Goal: Purchase product/service

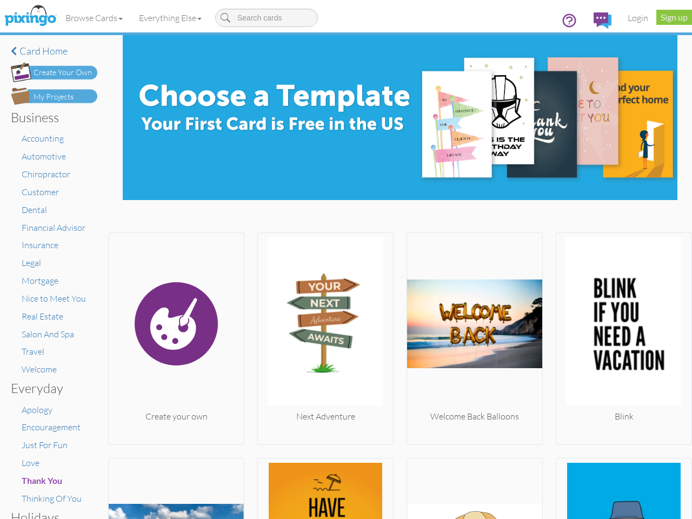
click at [346, 260] on img at bounding box center [325, 323] width 135 height 173
click at [95, 18] on body "Toggle navigation Visit Pixingo Mobile Browse Cards Business Accounting Automot…" at bounding box center [346, 259] width 692 height 519
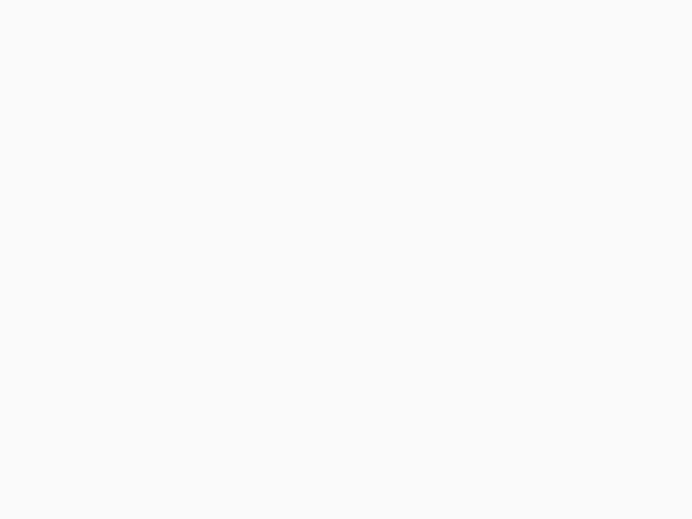
click at [172, 18] on body at bounding box center [346, 259] width 692 height 519
click at [175, 336] on body at bounding box center [346, 259] width 692 height 519
click at [322, 336] on body at bounding box center [346, 259] width 692 height 519
click at [469, 336] on body at bounding box center [346, 259] width 692 height 519
click at [616, 336] on body at bounding box center [346, 259] width 692 height 519
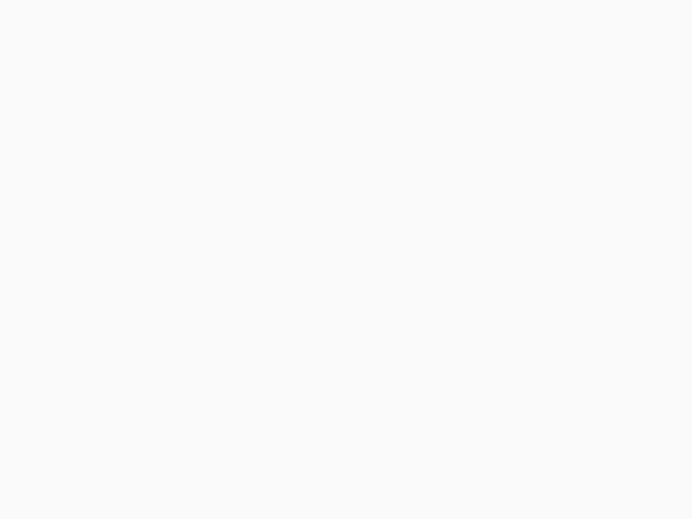
click at [175, 487] on body at bounding box center [346, 259] width 692 height 519
click at [322, 487] on body at bounding box center [346, 259] width 692 height 519
click at [469, 487] on body at bounding box center [346, 259] width 692 height 519
